Goal: Task Accomplishment & Management: Manage account settings

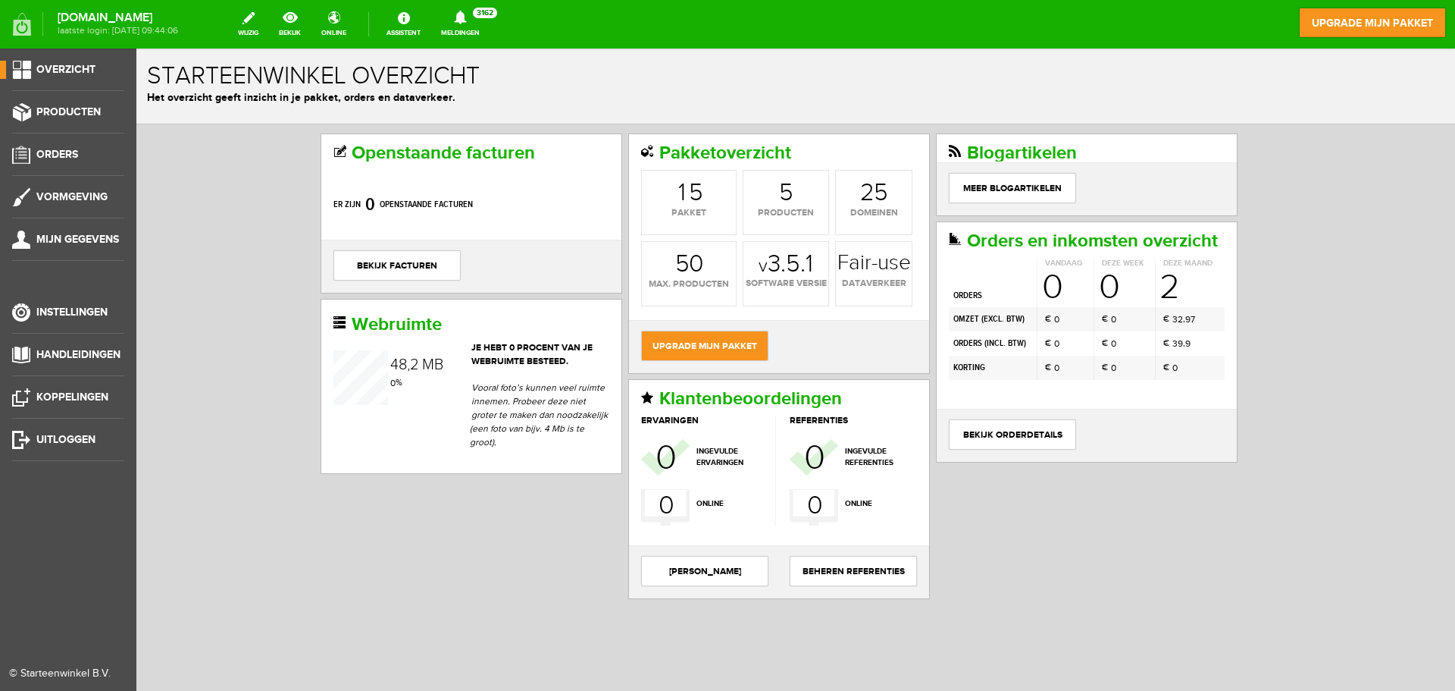
click at [54, 143] on ul "Overzicht Producten Orders Vormgeving Mijn gegevens Instellingen Handleidingen …" at bounding box center [68, 394] width 136 height 691
click at [53, 151] on span "Orders" at bounding box center [57, 154] width 42 height 13
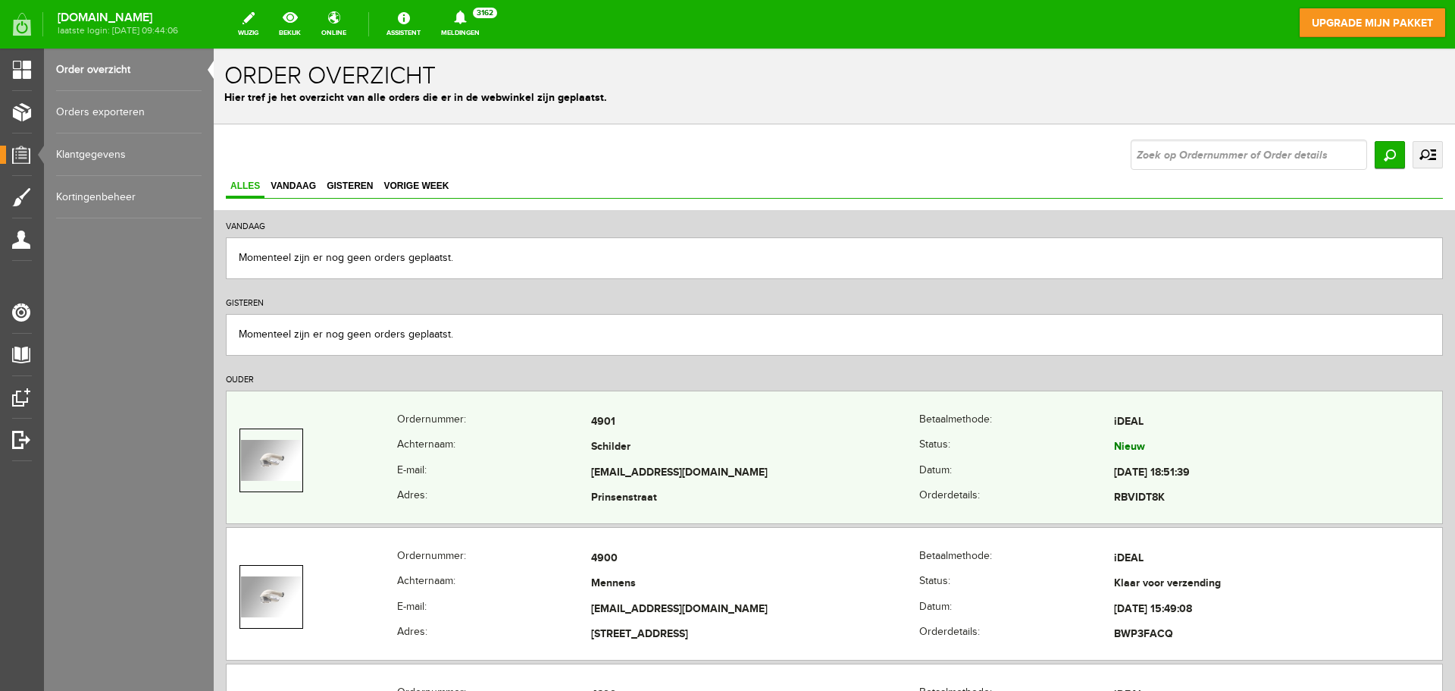
click at [522, 440] on th "Achternaam:" at bounding box center [494, 448] width 195 height 26
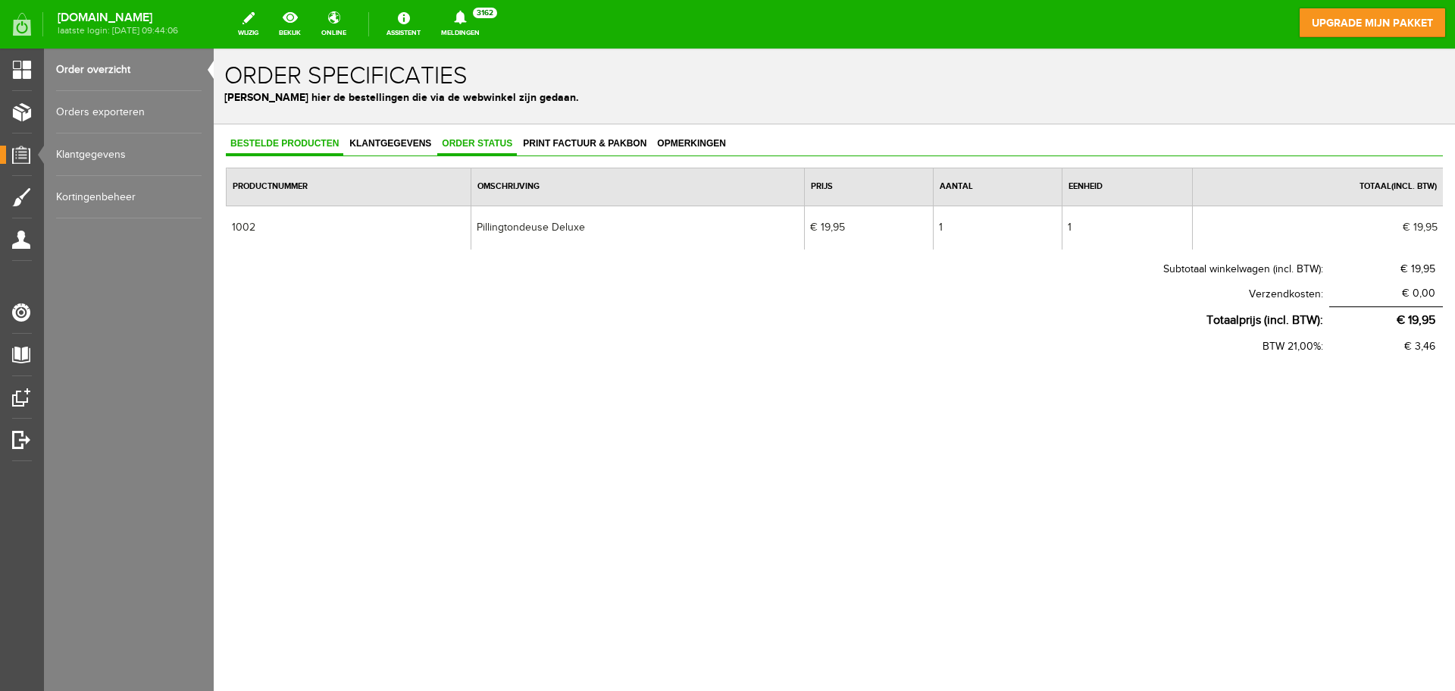
click at [475, 143] on span "Order status" at bounding box center [477, 143] width 80 height 11
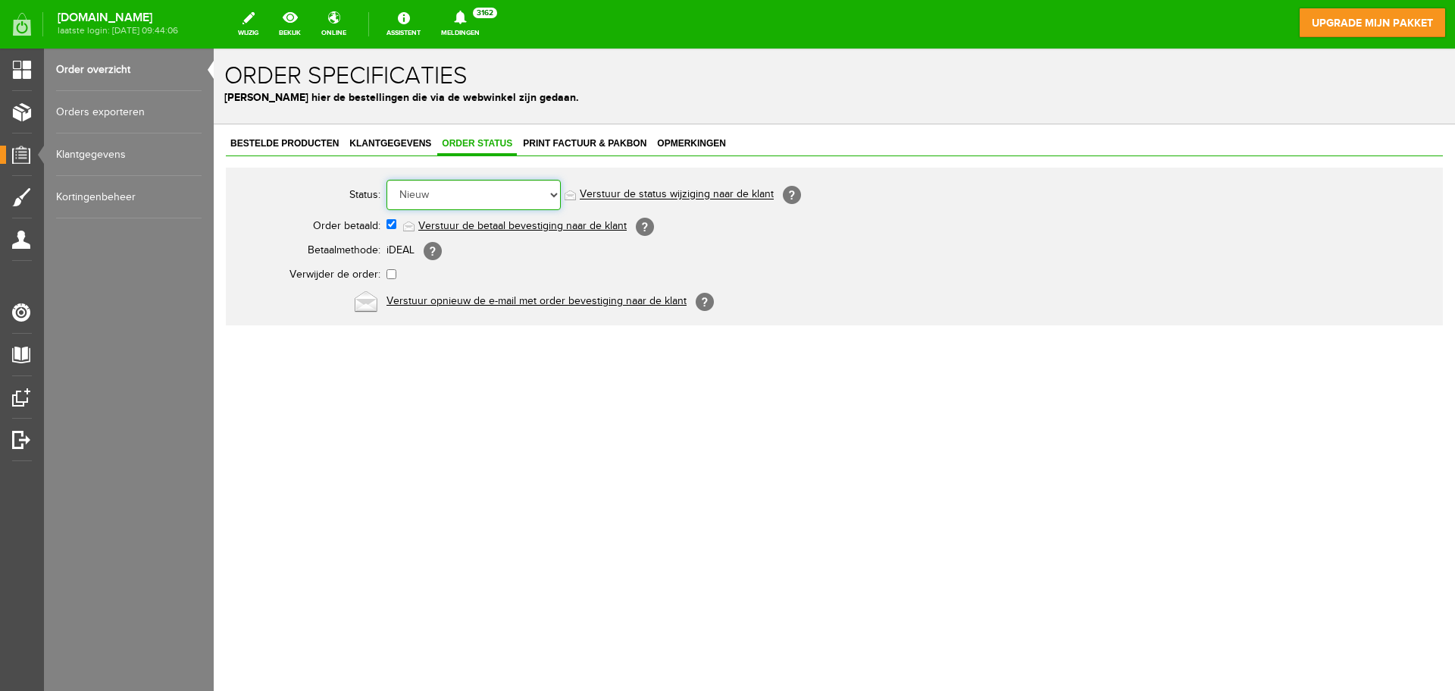
click at [523, 190] on select "Order niet afgerond Nieuw Order in behandeling Wacht op leverancier Wacht op be…" at bounding box center [474, 195] width 174 height 30
select select "14"
click at [387, 180] on select "Order niet afgerond Nieuw Order in behandeling Wacht op leverancier Wacht op be…" at bounding box center [474, 195] width 174 height 30
click at [641, 191] on link "Verstuur de status wijziging naar de klant" at bounding box center [677, 195] width 194 height 12
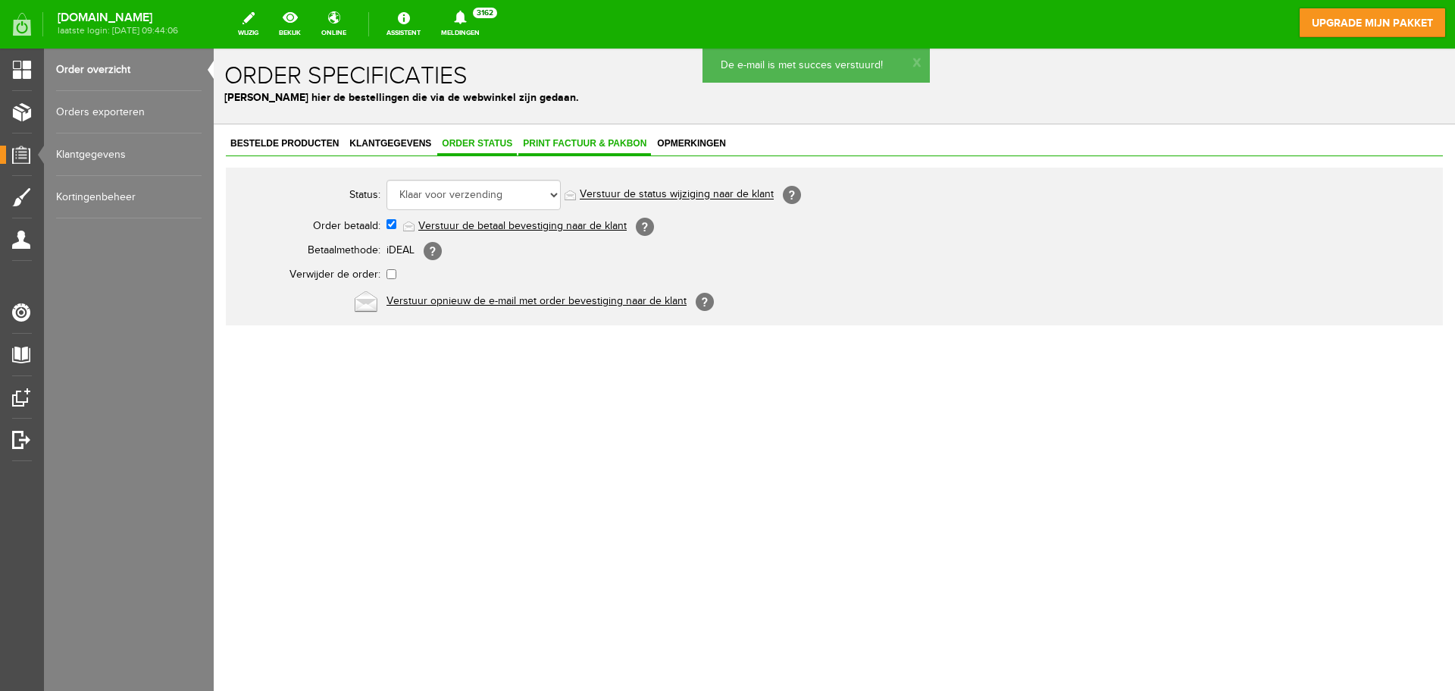
click at [563, 143] on span "Print factuur & pakbon" at bounding box center [584, 143] width 133 height 11
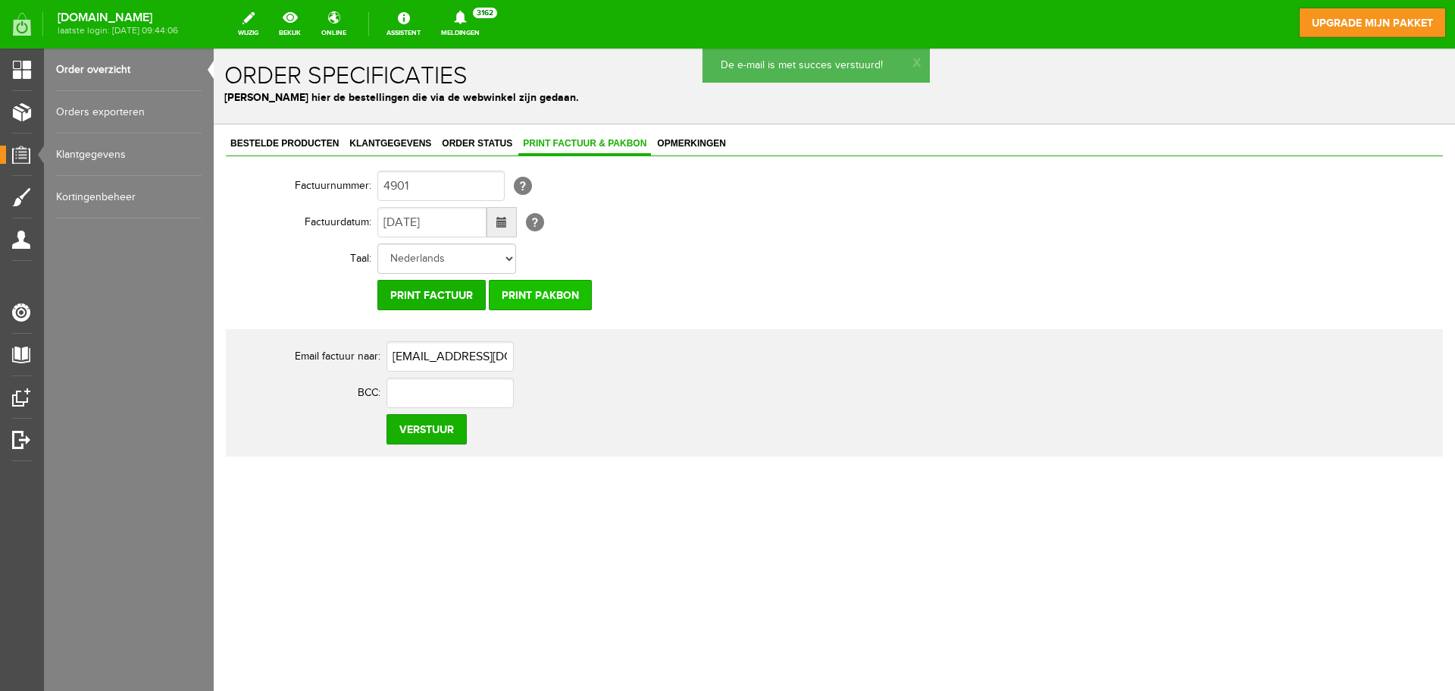
click at [543, 287] on input "Print pakbon" at bounding box center [540, 295] width 103 height 30
